Goal: Task Accomplishment & Management: Manage account settings

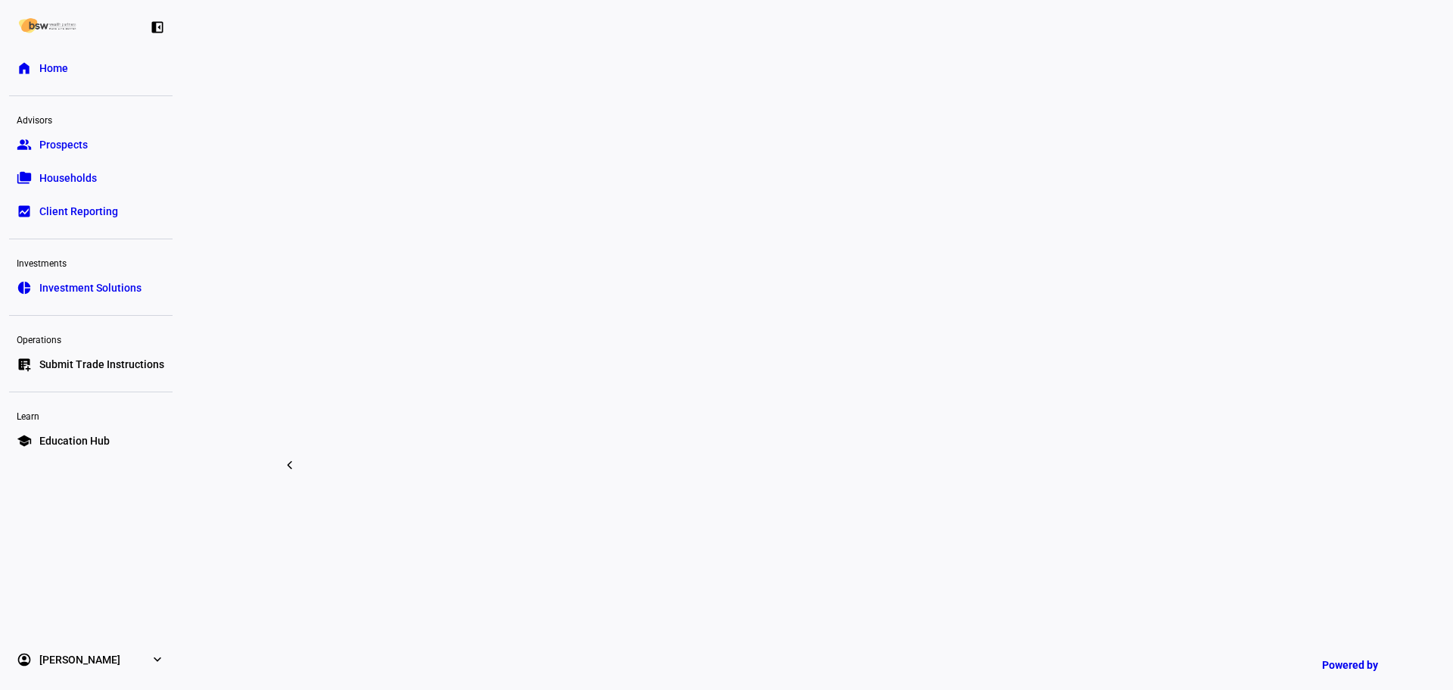
scroll to position [1135, 0]
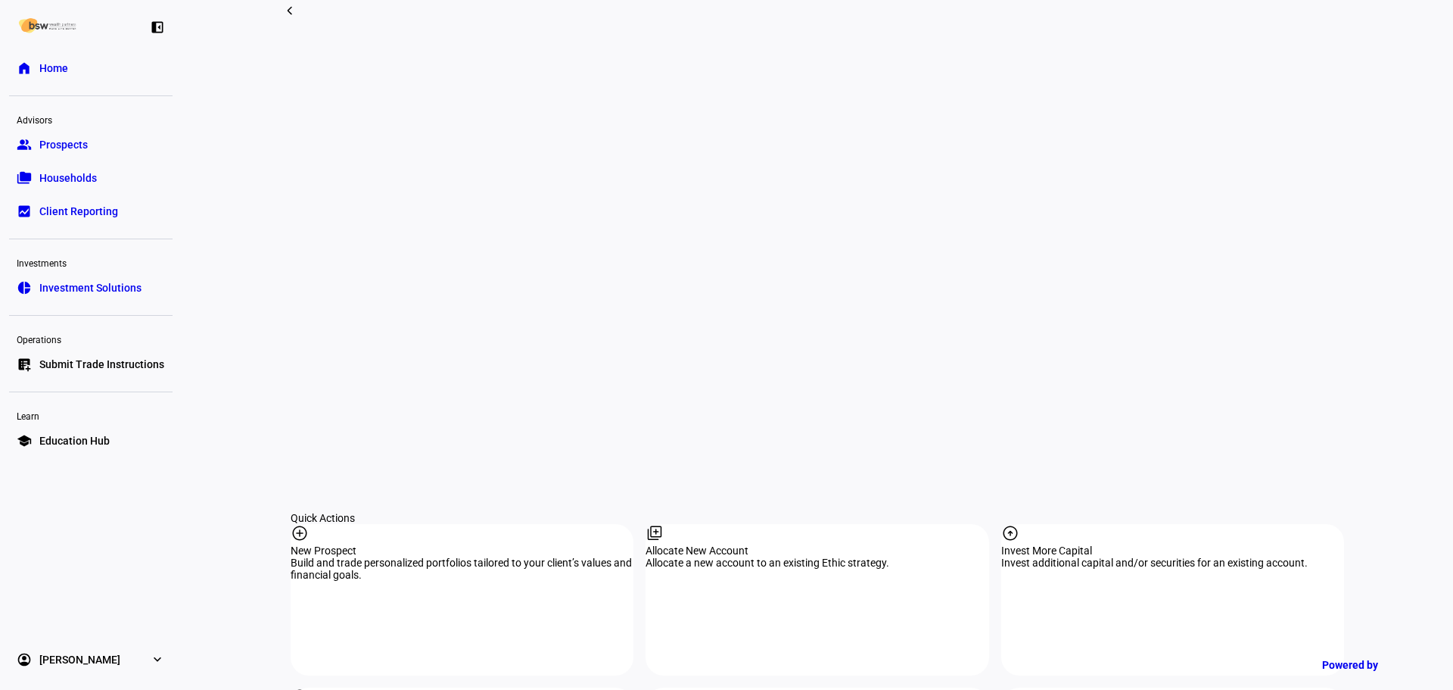
click at [1089, 687] on div "tune" at bounding box center [1172, 697] width 343 height 20
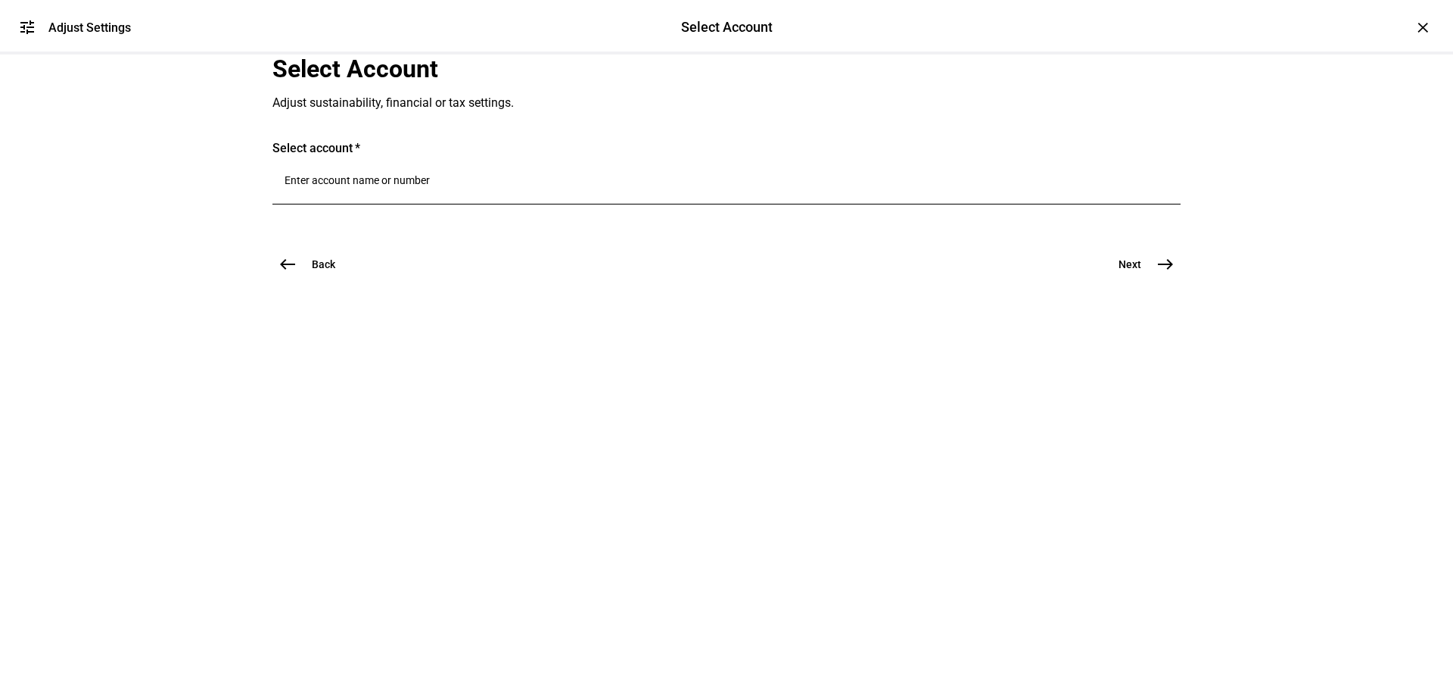
click at [461, 204] on div at bounding box center [727, 183] width 884 height 42
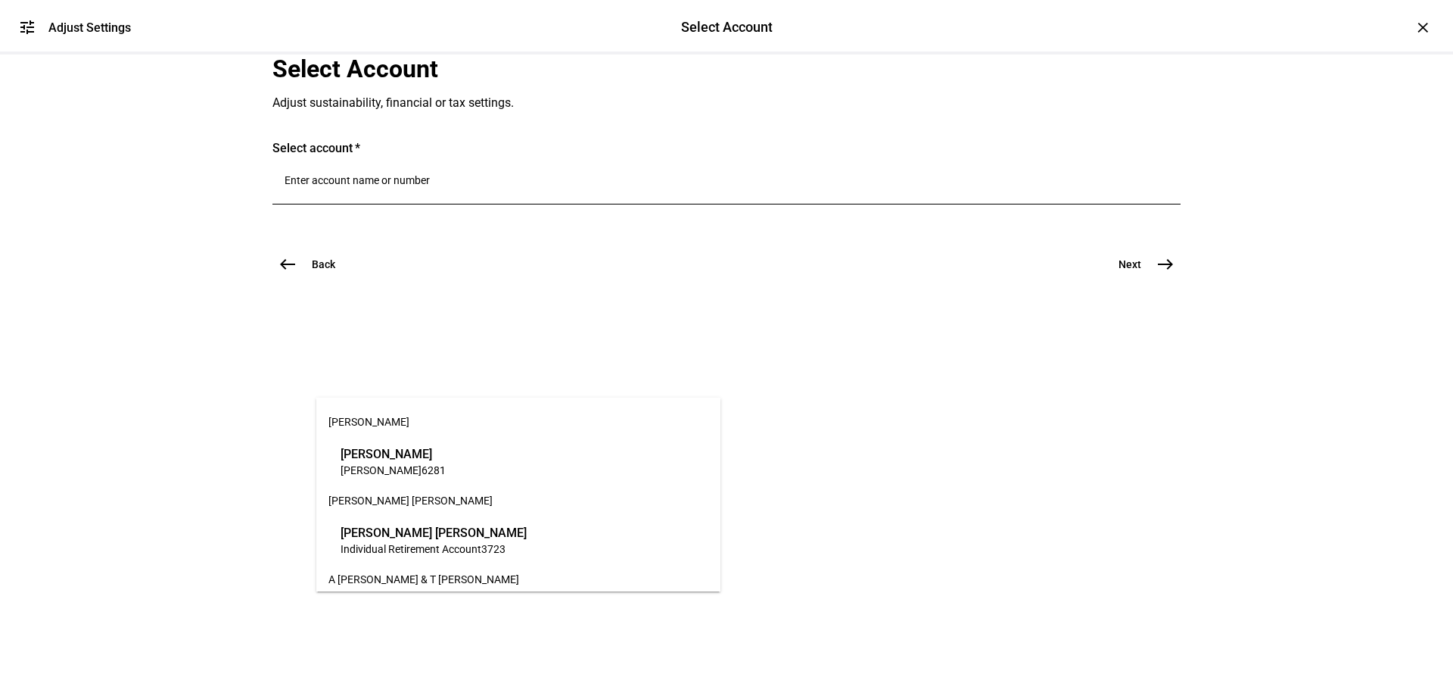
click at [429, 186] on input "Number" at bounding box center [727, 180] width 884 height 12
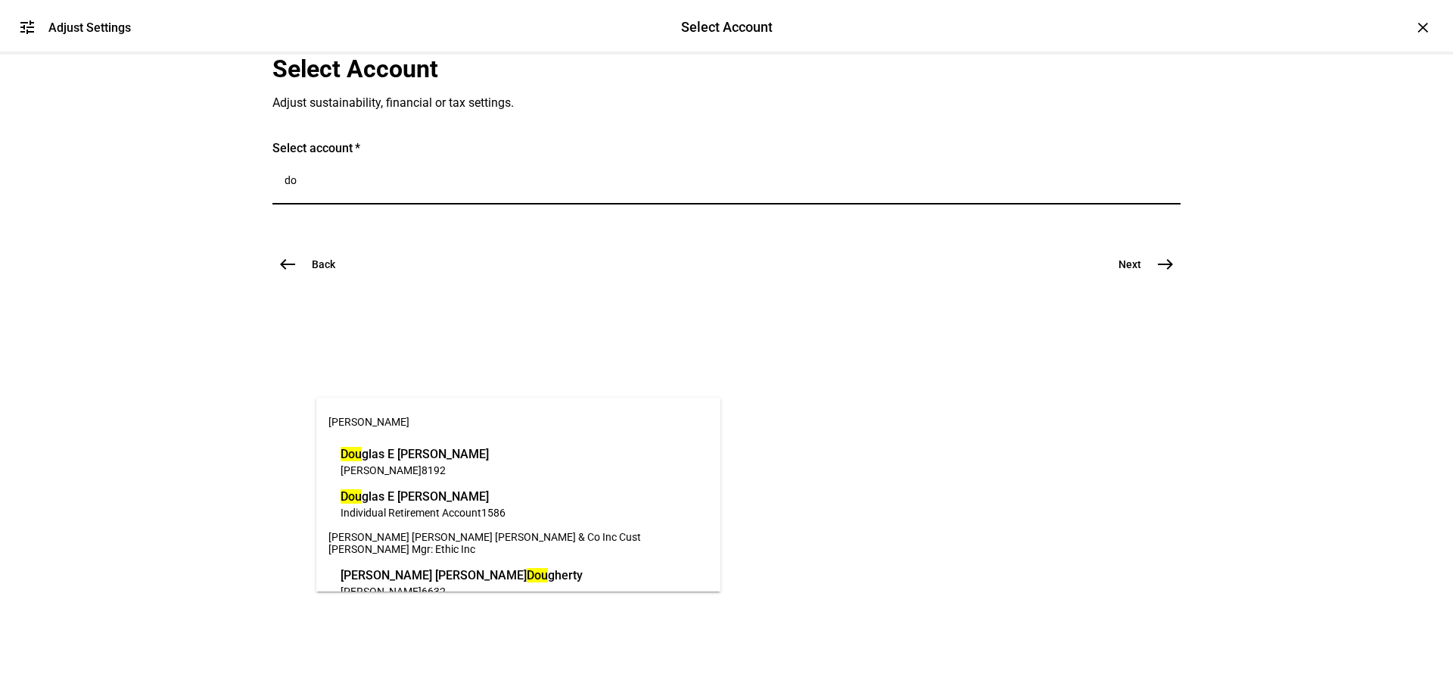
type input "d"
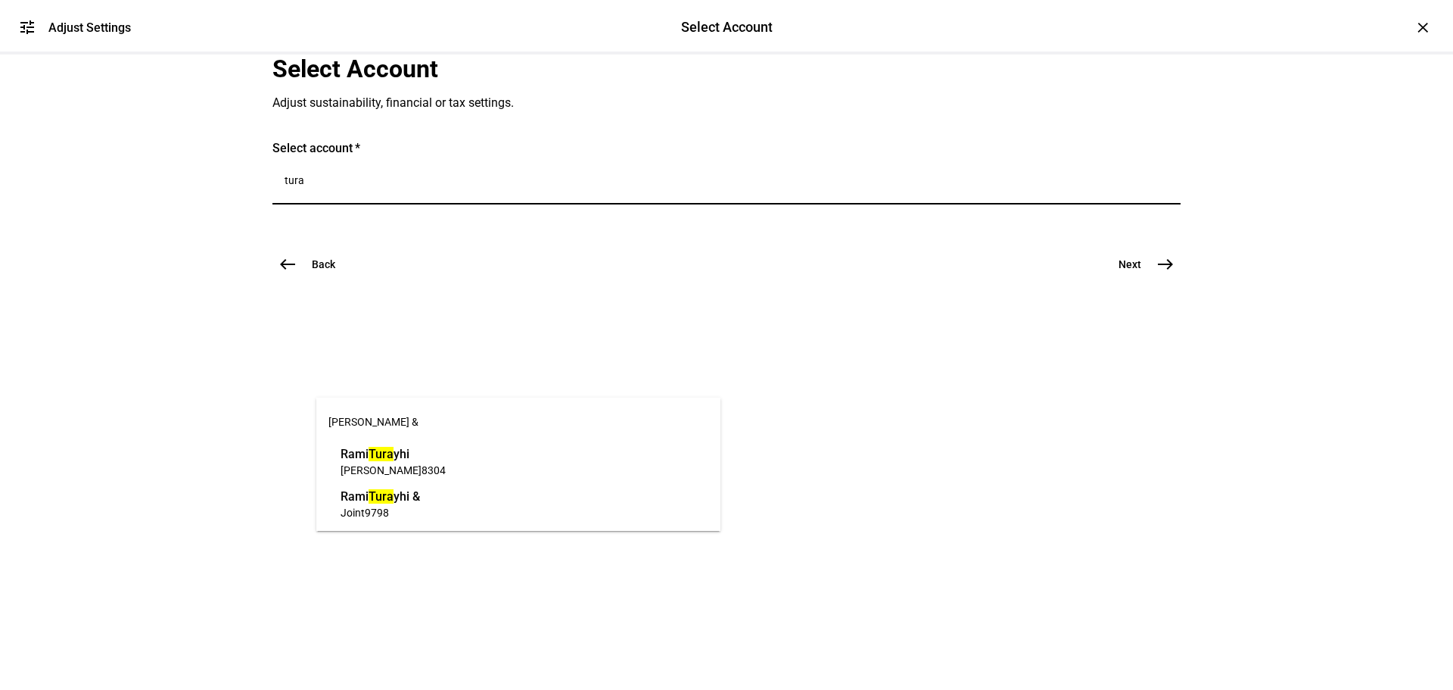
type input "tura"
click at [437, 464] on span "IRA Rollover 8304" at bounding box center [393, 469] width 105 height 14
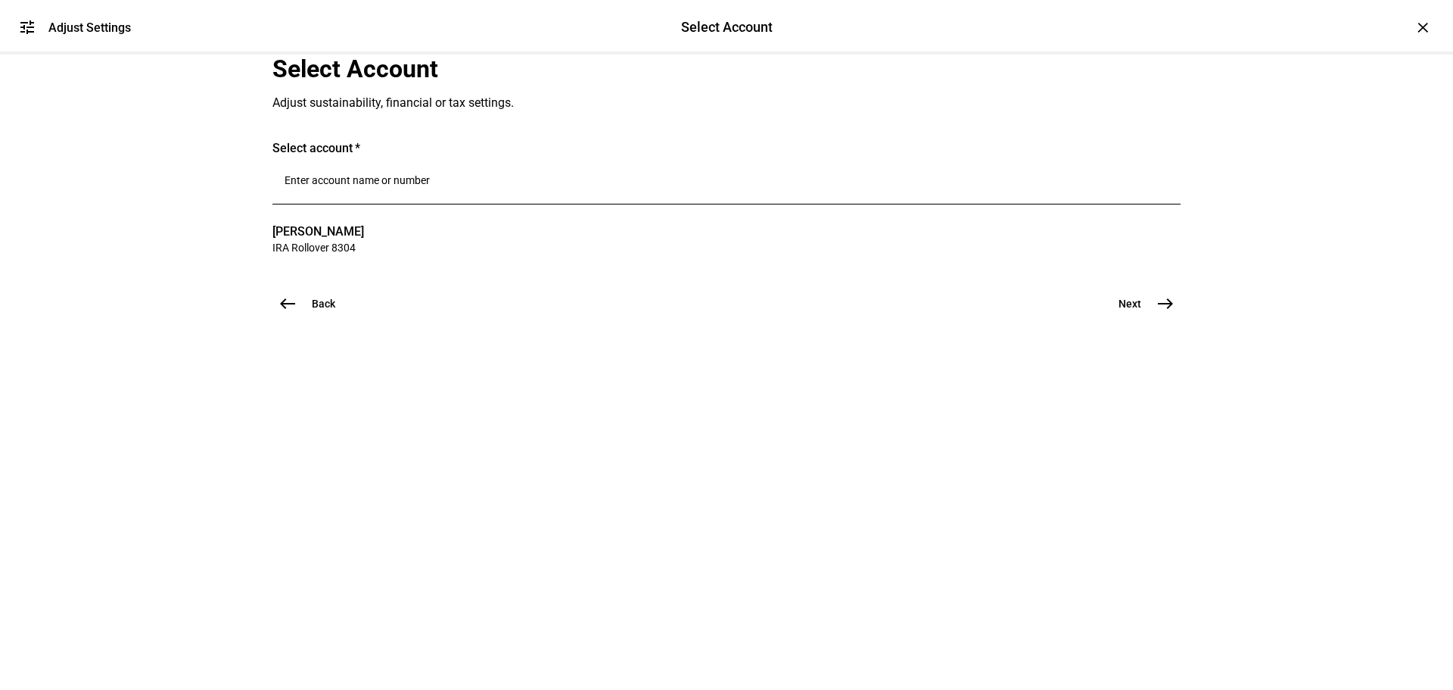
click at [1125, 311] on span "Next" at bounding box center [1130, 303] width 23 height 15
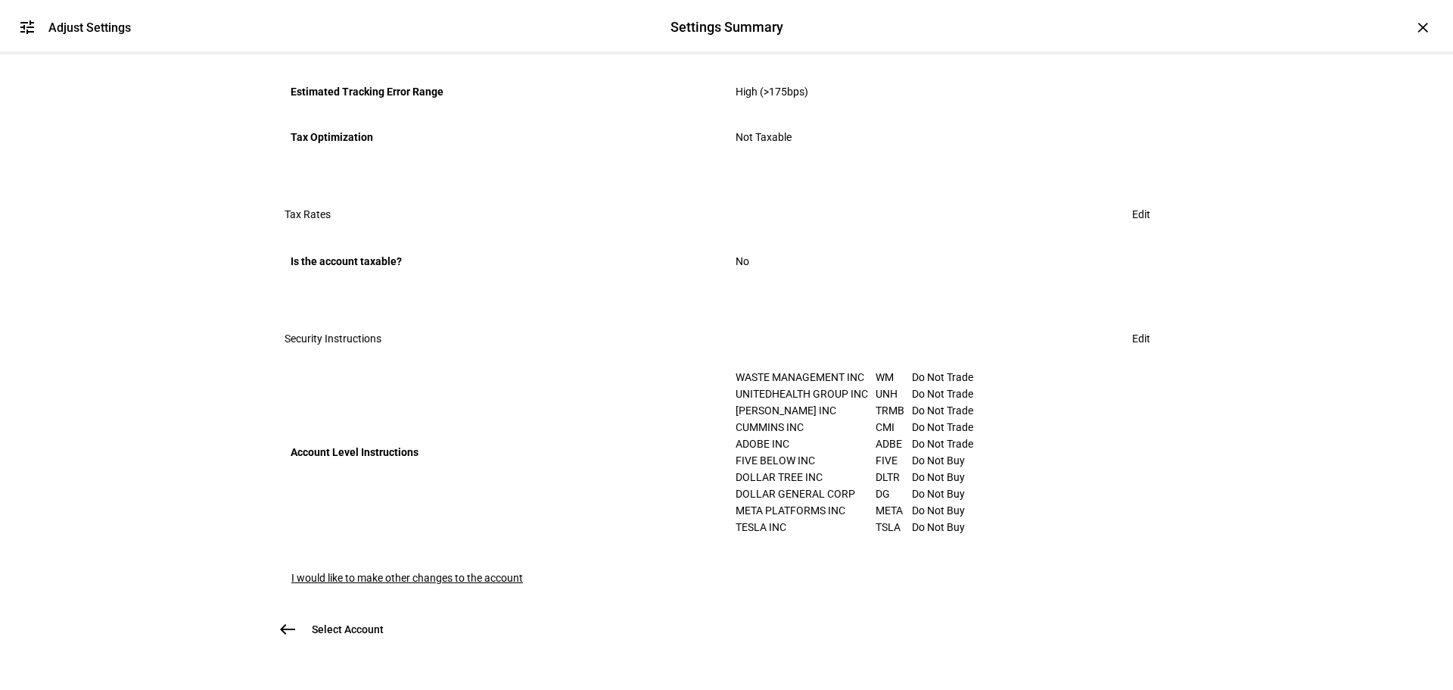
scroll to position [833, 0]
click at [1132, 329] on span "Edit" at bounding box center [1141, 338] width 18 height 30
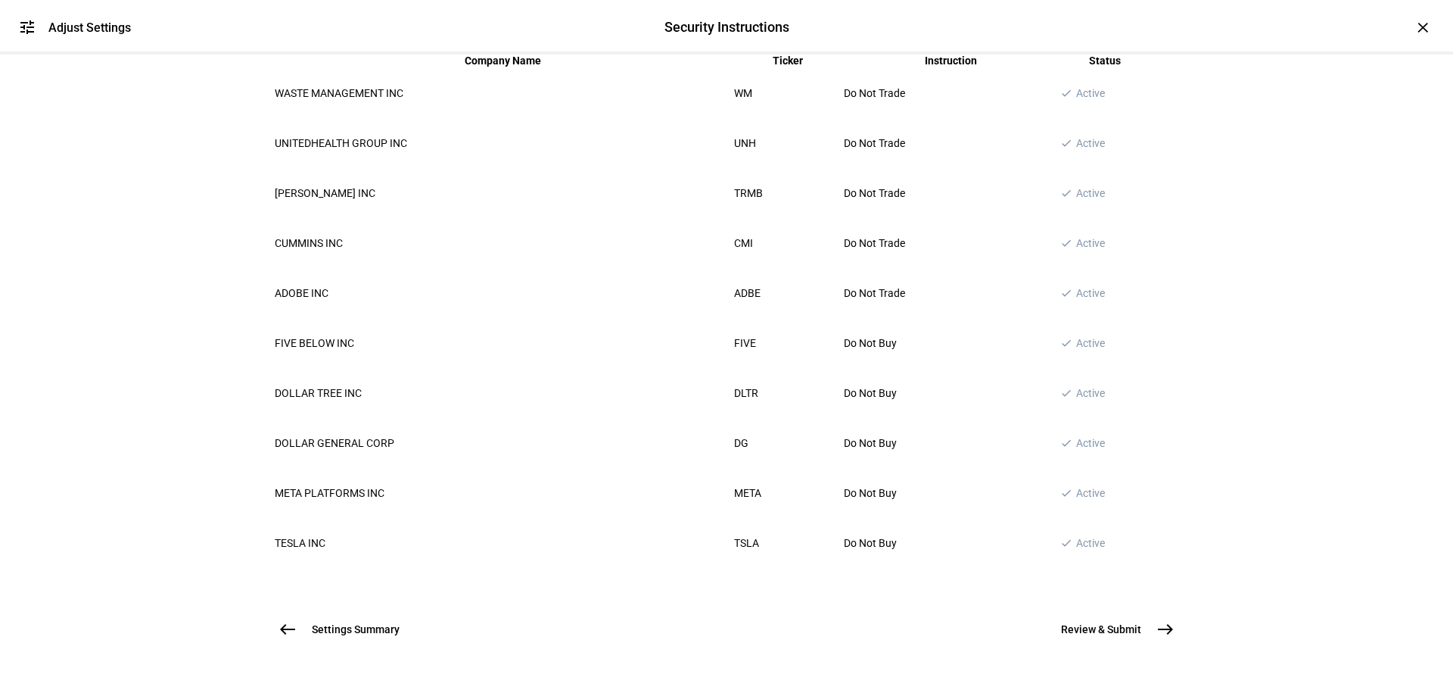
scroll to position [527, 0]
click at [335, 621] on span "Settings Summary" at bounding box center [356, 628] width 88 height 15
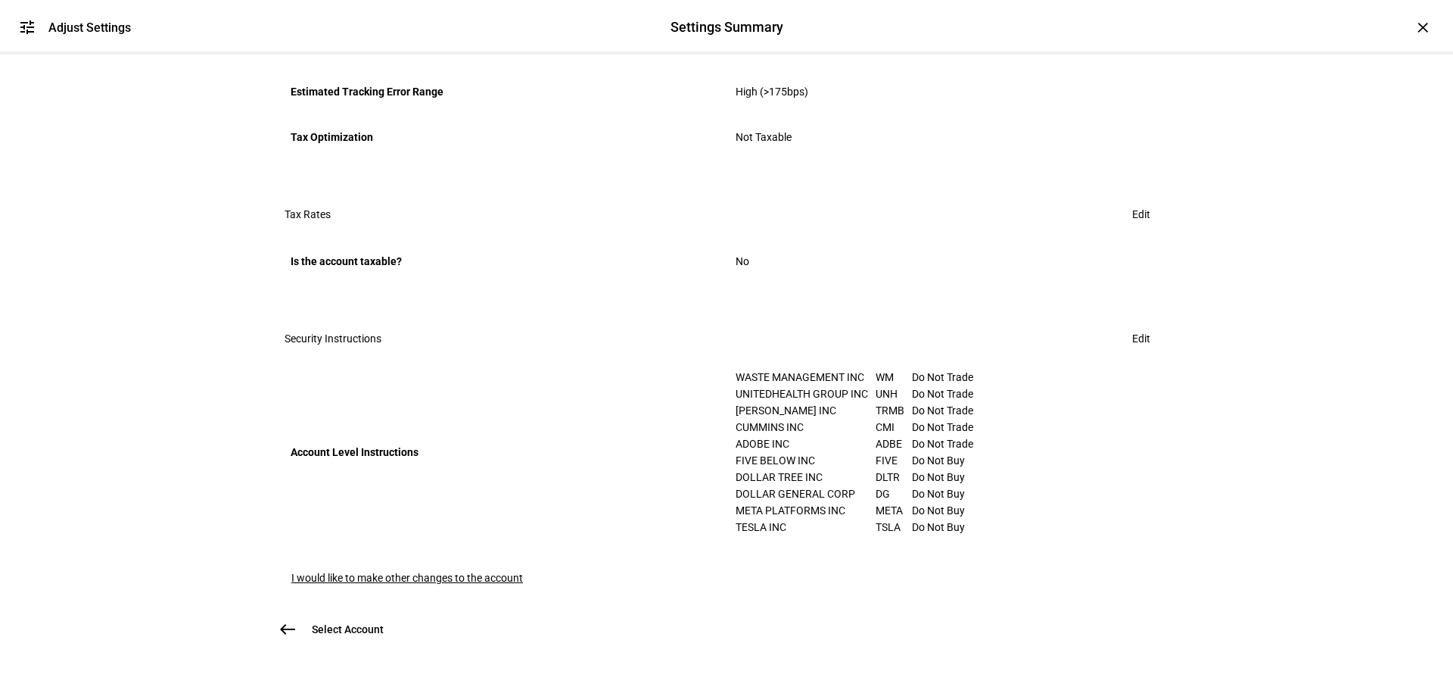
scroll to position [869, 0]
click at [428, 571] on span "I would like to make other changes to the account" at bounding box center [407, 577] width 232 height 12
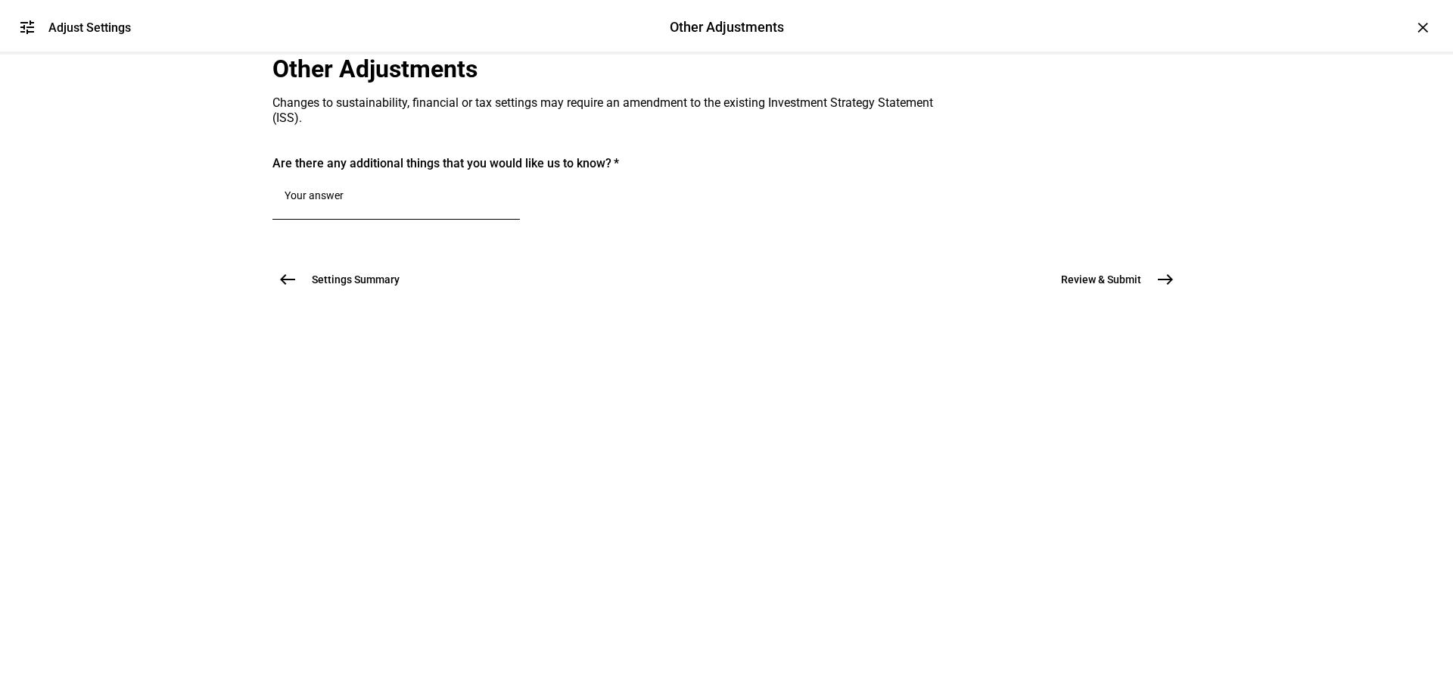
scroll to position [0, 0]
click at [409, 220] on div at bounding box center [396, 198] width 223 height 42
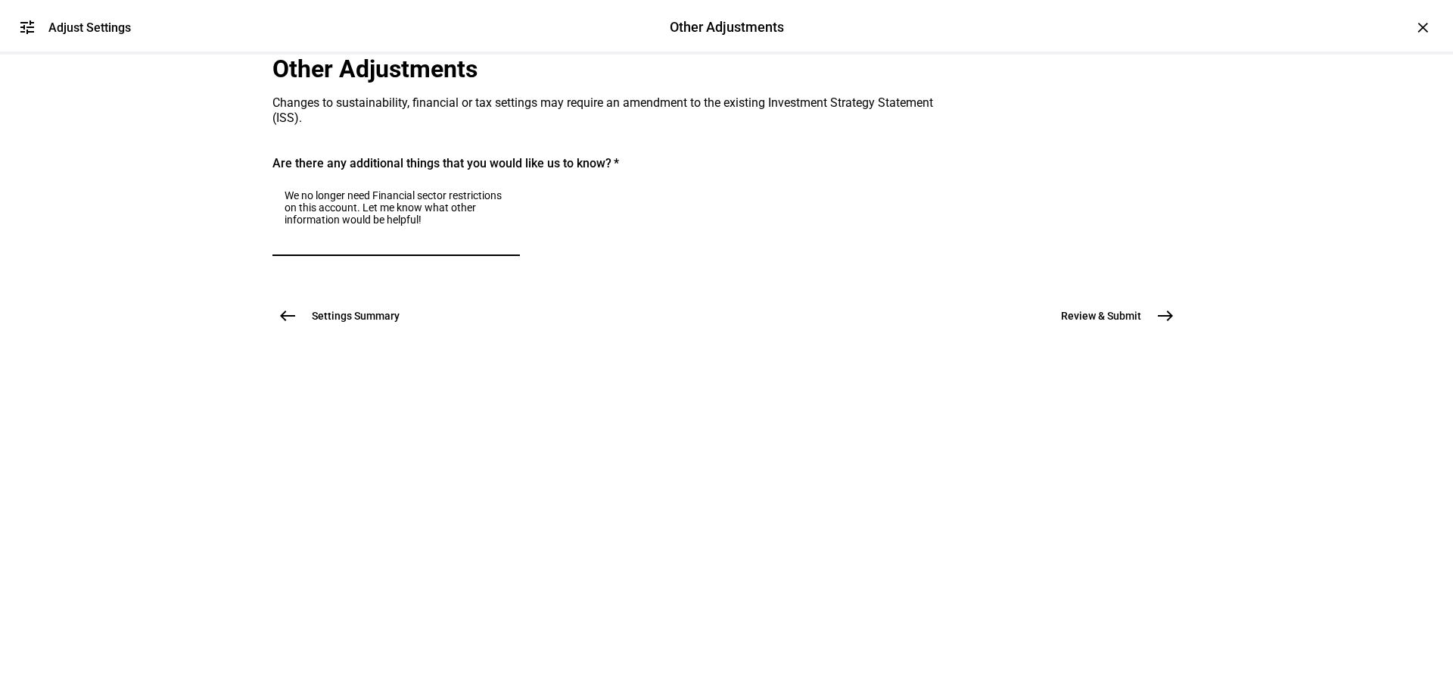
drag, startPoint x: 484, startPoint y: 425, endPoint x: 297, endPoint y: 377, distance: 193.9
click at [297, 270] on mat-card "Are there any additional things that you would like us to know? We no longer ne…" at bounding box center [726, 213] width 908 height 114
type textarea "We no longer need Financial sector restrictions on this account. Let me know wh…"
click at [1093, 323] on span "Review & Submit" at bounding box center [1101, 315] width 80 height 15
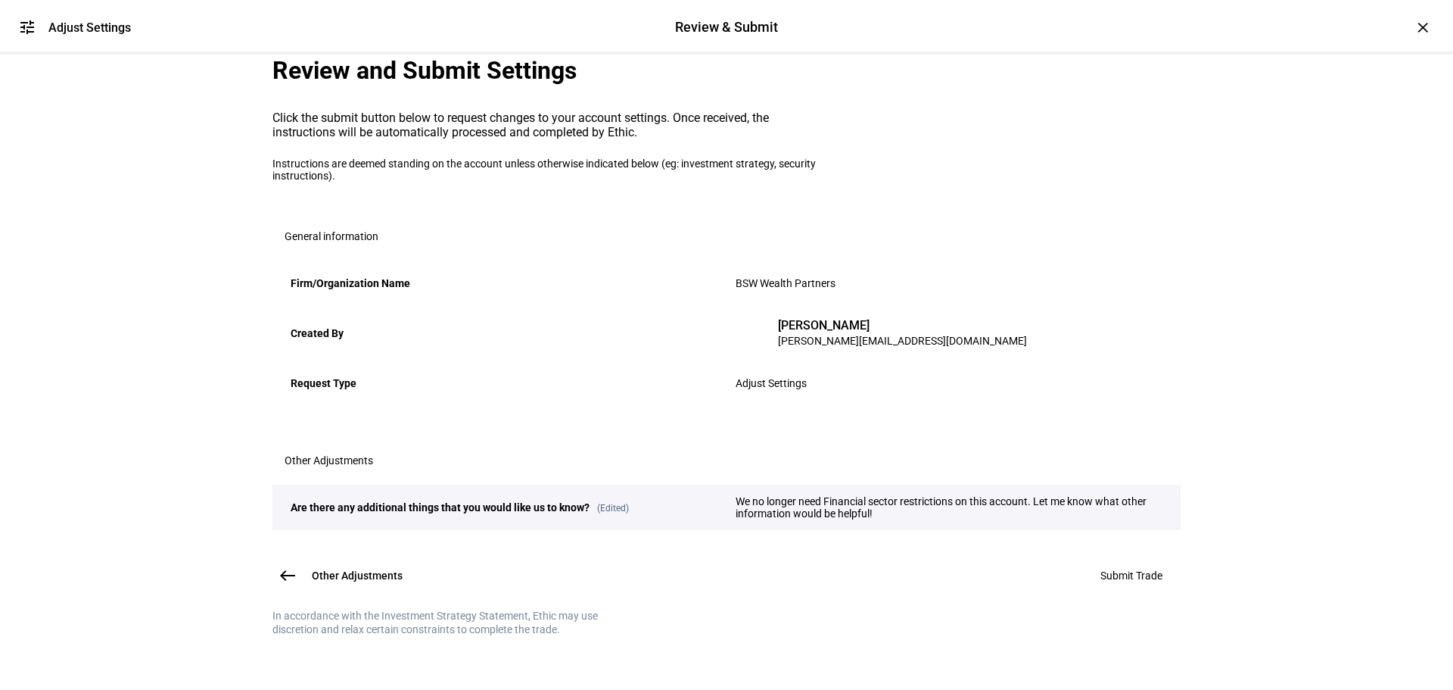
scroll to position [189, 0]
click at [1133, 569] on span "Submit Trade" at bounding box center [1132, 575] width 62 height 12
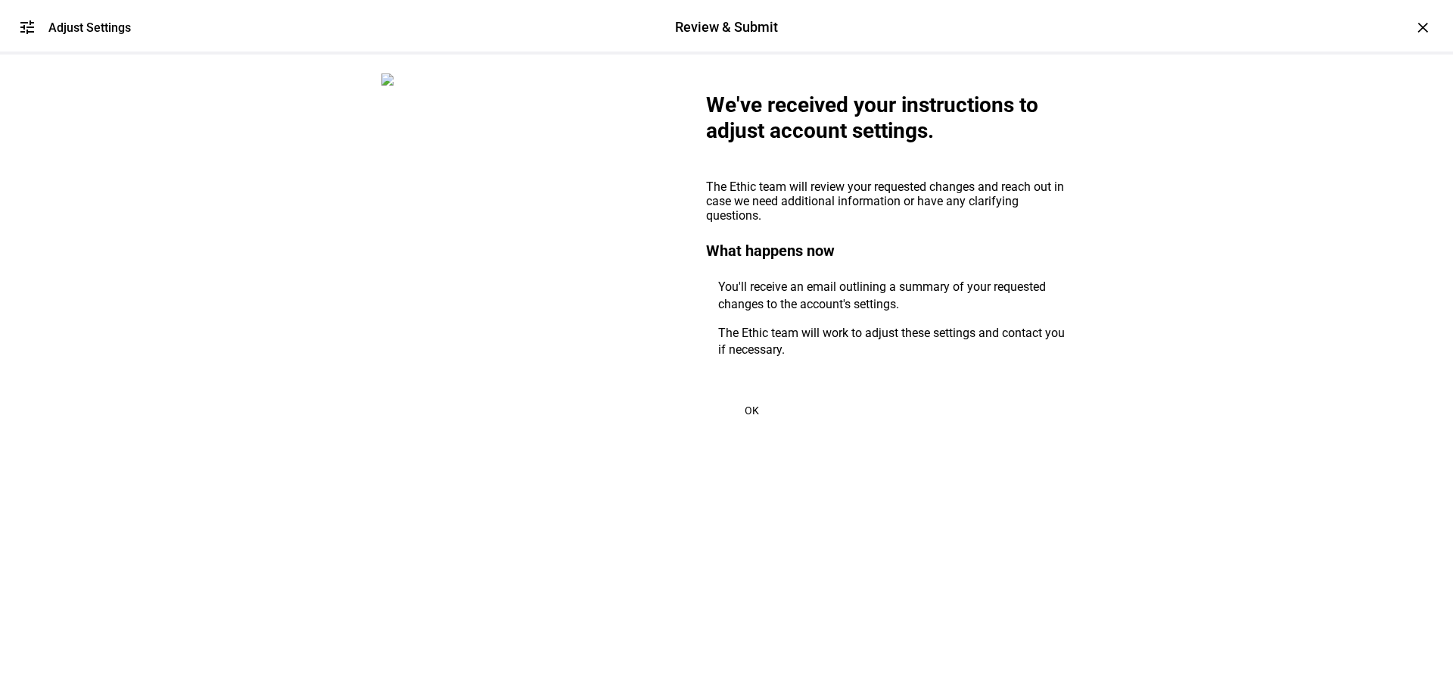
scroll to position [0, 0]
click at [79, 26] on div "Adjust Settings" at bounding box center [89, 27] width 83 height 14
click at [1417, 27] on div "×" at bounding box center [1423, 27] width 24 height 24
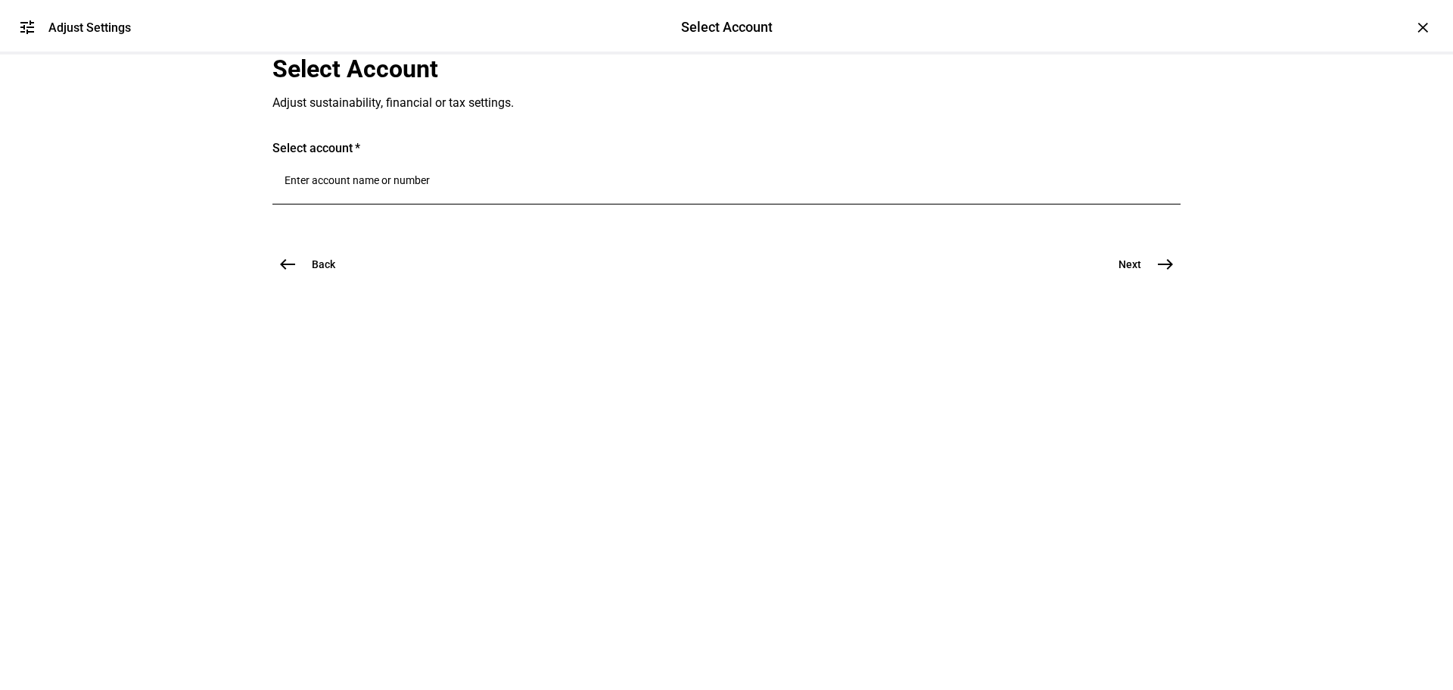
click at [480, 186] on input "Number" at bounding box center [727, 180] width 884 height 12
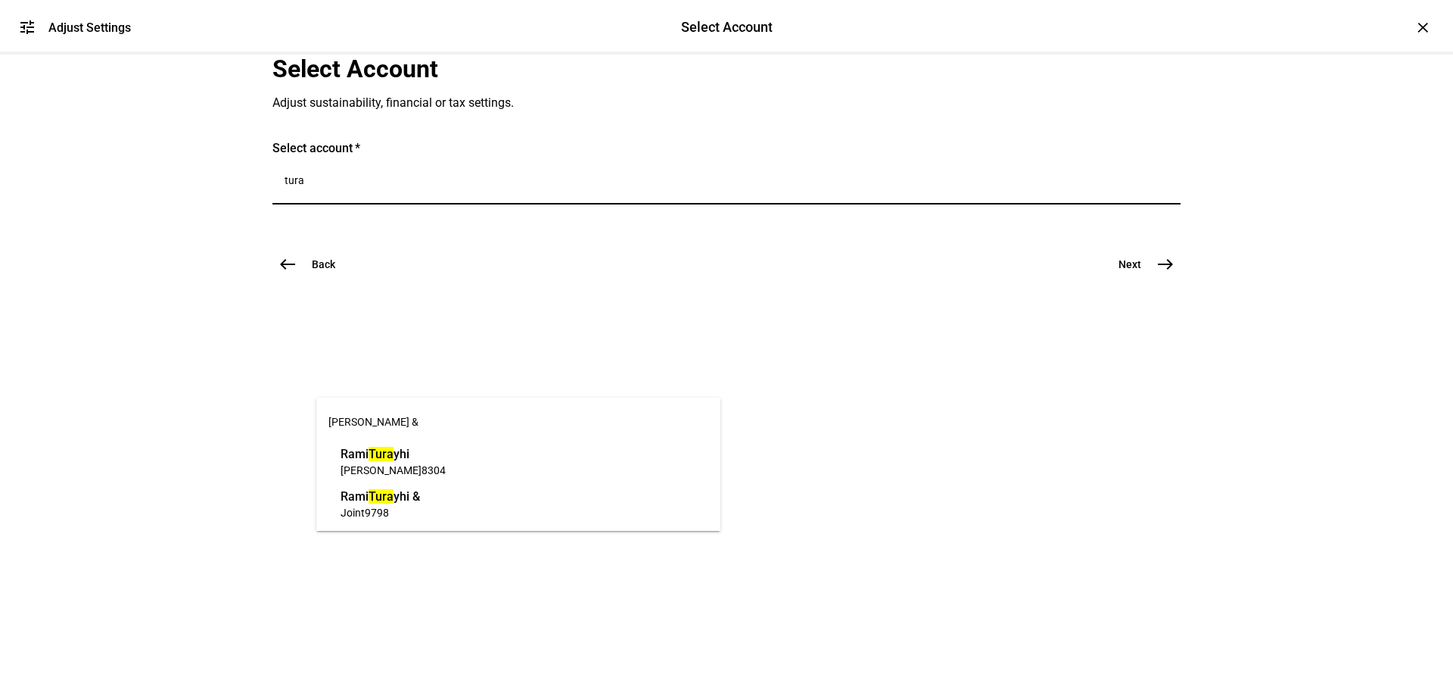
type input "tura"
click at [420, 499] on span "[PERSON_NAME] yhi &" at bounding box center [380, 495] width 79 height 17
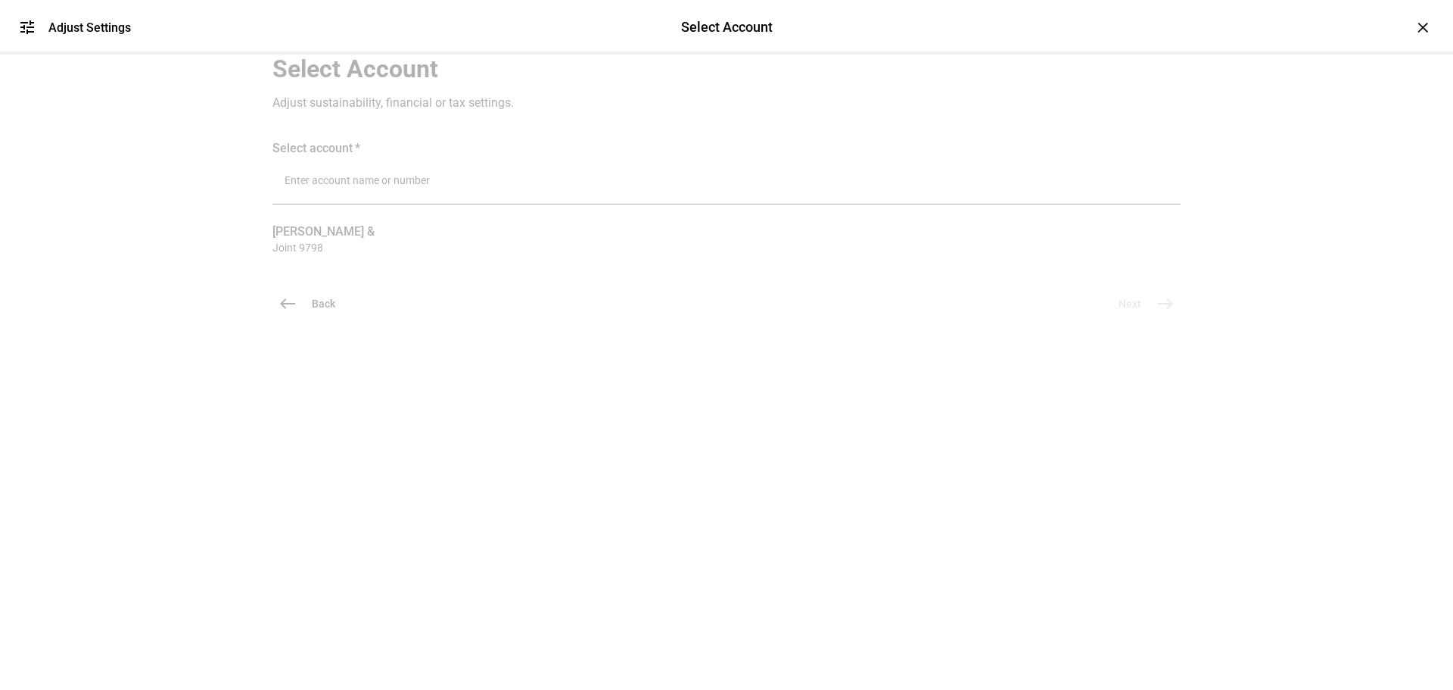
click at [427, 394] on div at bounding box center [726, 357] width 908 height 76
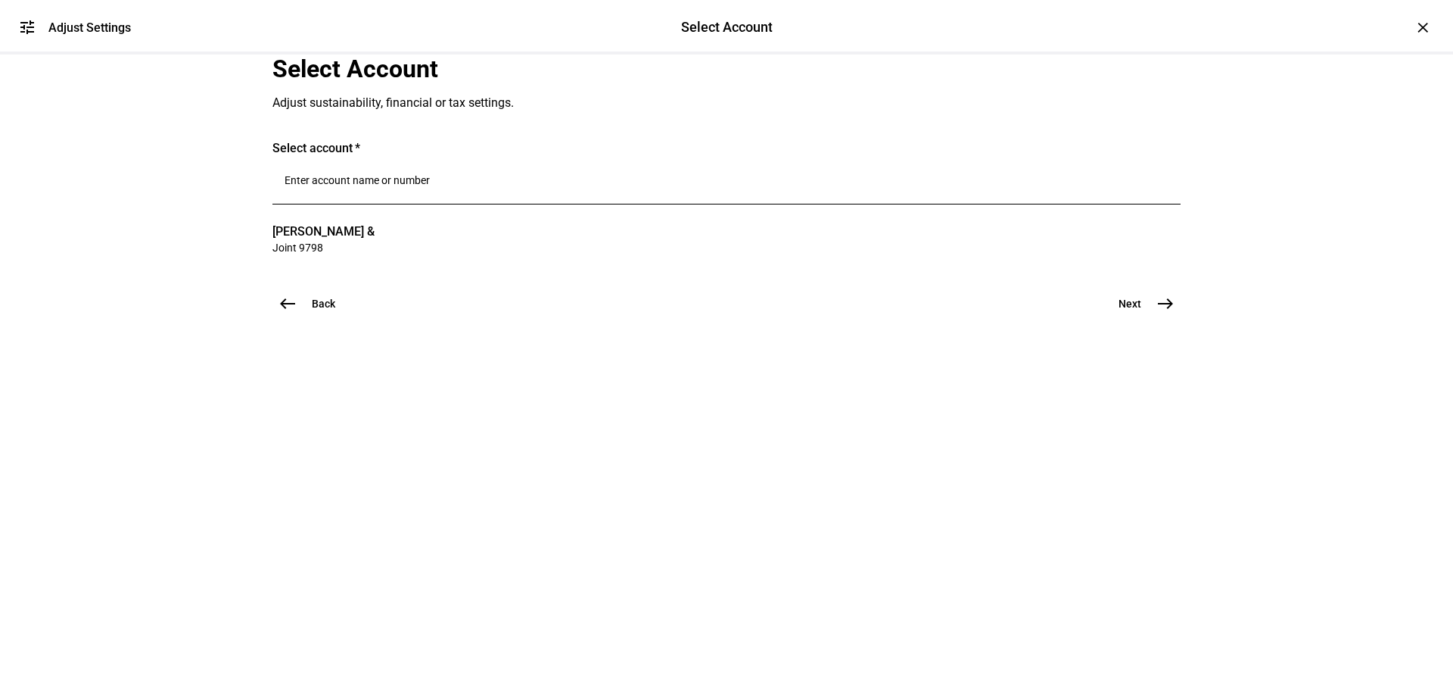
click at [1132, 311] on span "Next" at bounding box center [1130, 303] width 23 height 15
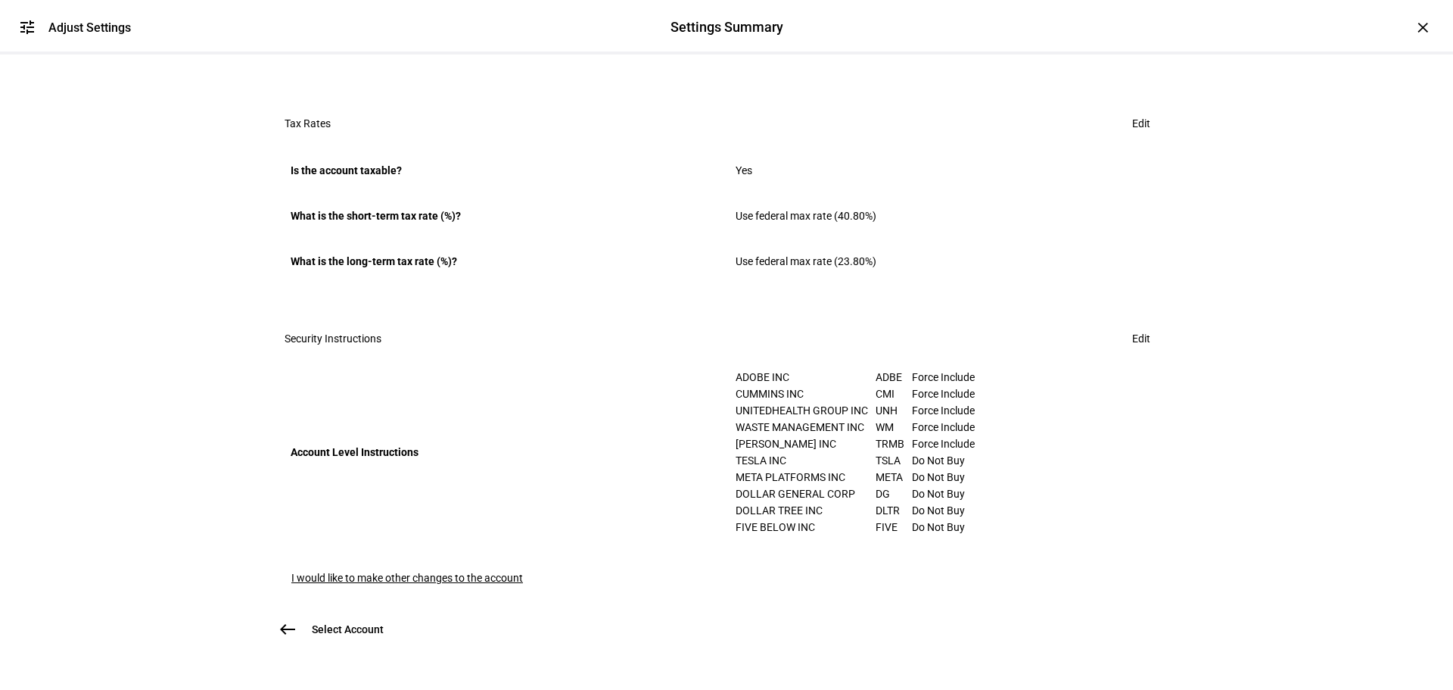
scroll to position [960, 0]
click at [456, 571] on span "I would like to make other changes to the account" at bounding box center [407, 577] width 232 height 12
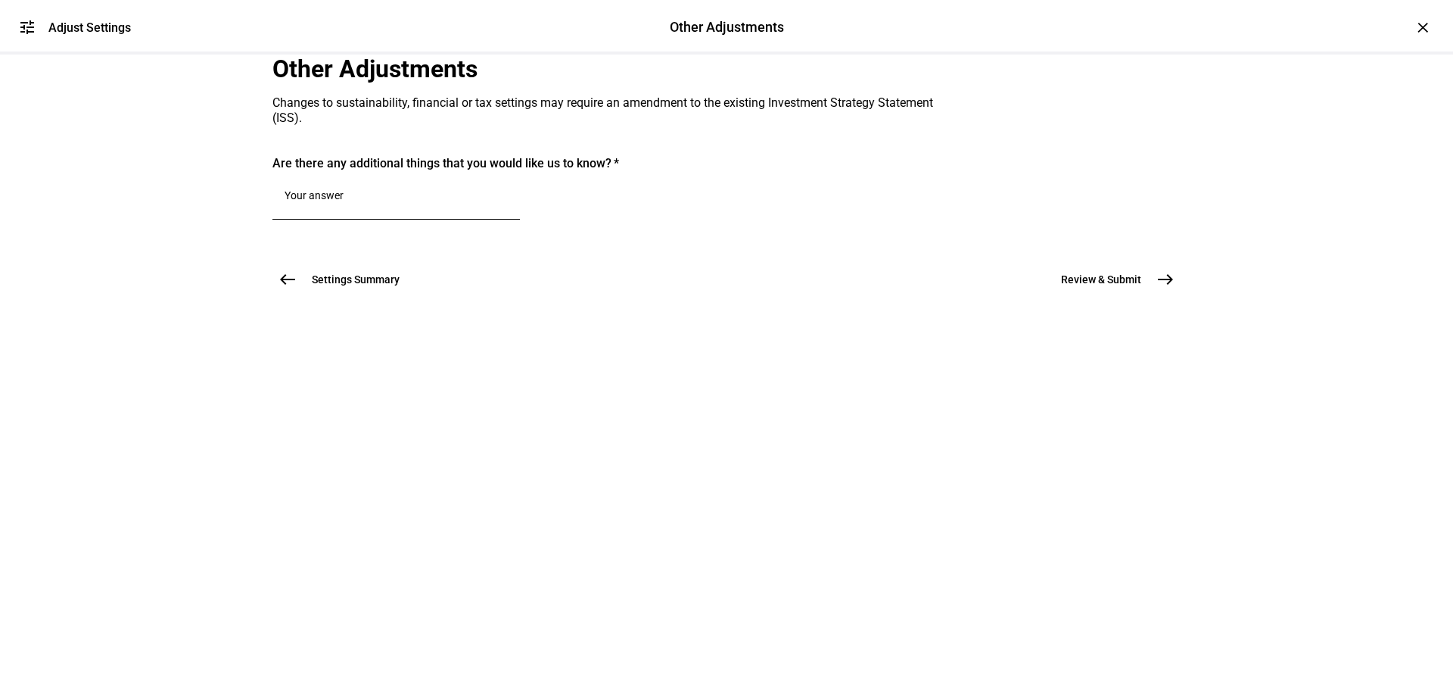
scroll to position [0, 0]
click at [434, 220] on div at bounding box center [396, 198] width 223 height 42
paste textarea "We no longer need Financial sector restrictions on this account. Let me know wh…"
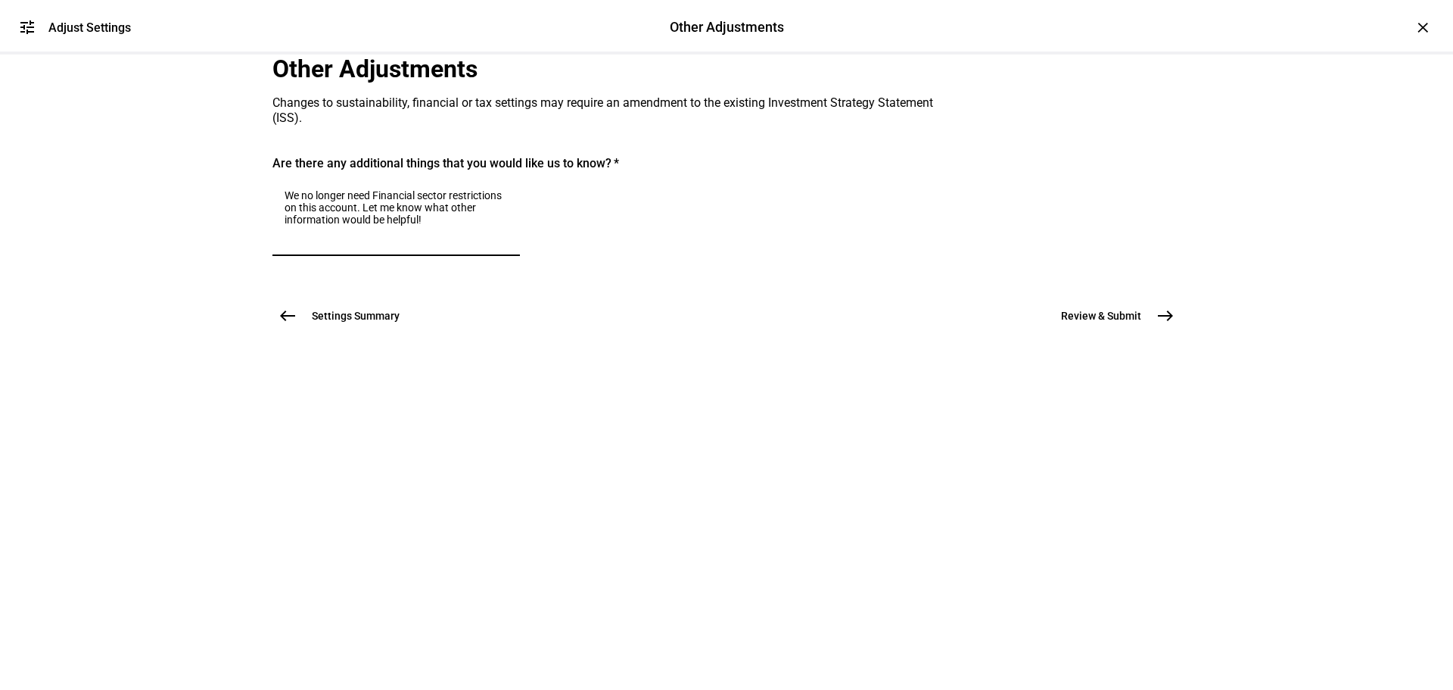
type textarea "We no longer need Financial sector restrictions on this account. Let me know wh…"
click at [1150, 331] on span "east" at bounding box center [1165, 315] width 30 height 30
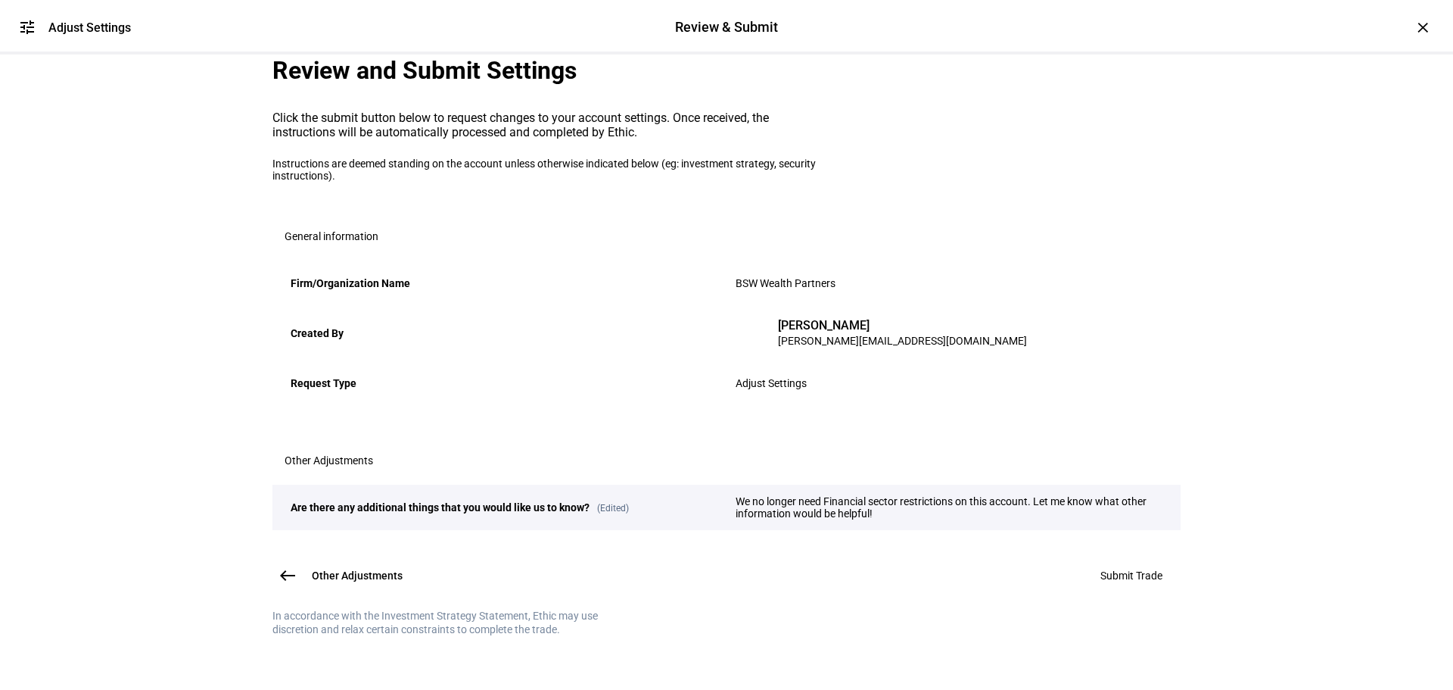
scroll to position [189, 0]
click at [1107, 569] on span "Submit Trade" at bounding box center [1132, 575] width 62 height 12
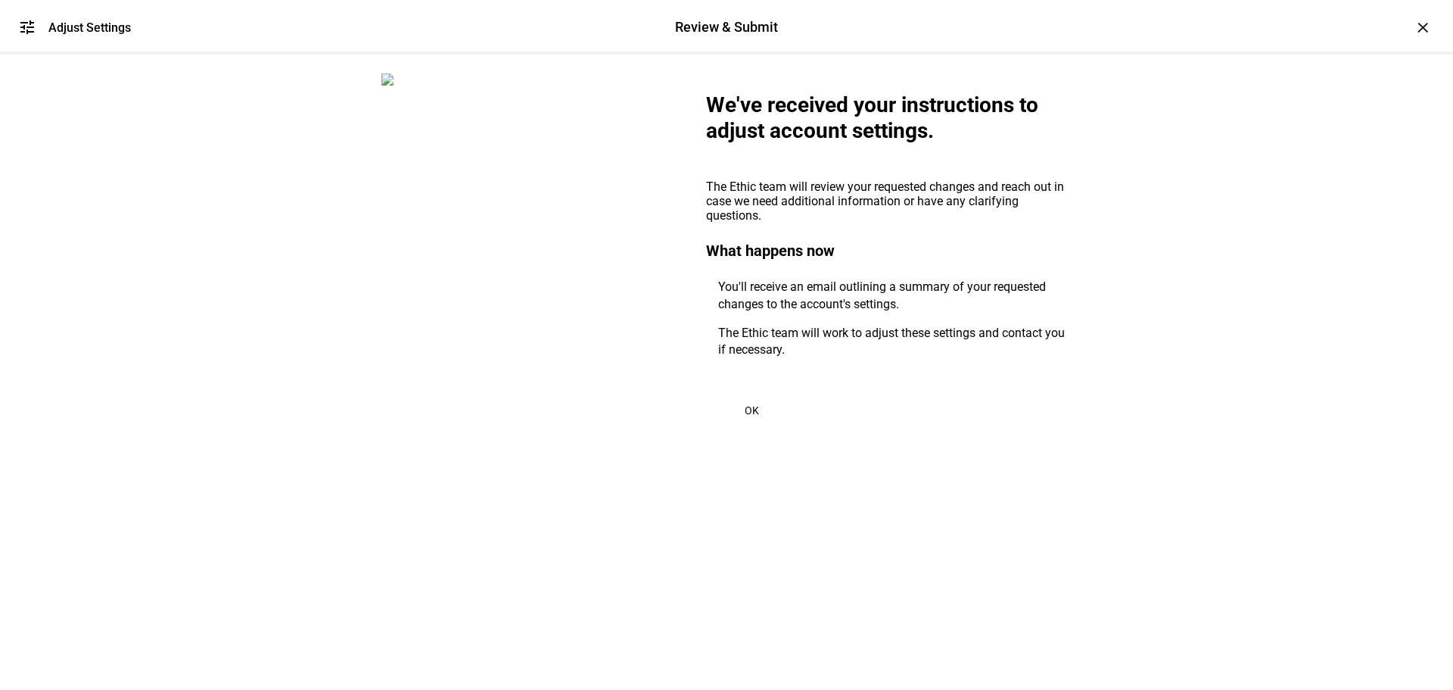
scroll to position [0, 0]
click at [736, 428] on span at bounding box center [751, 410] width 91 height 36
